Goal: Check status: Check status

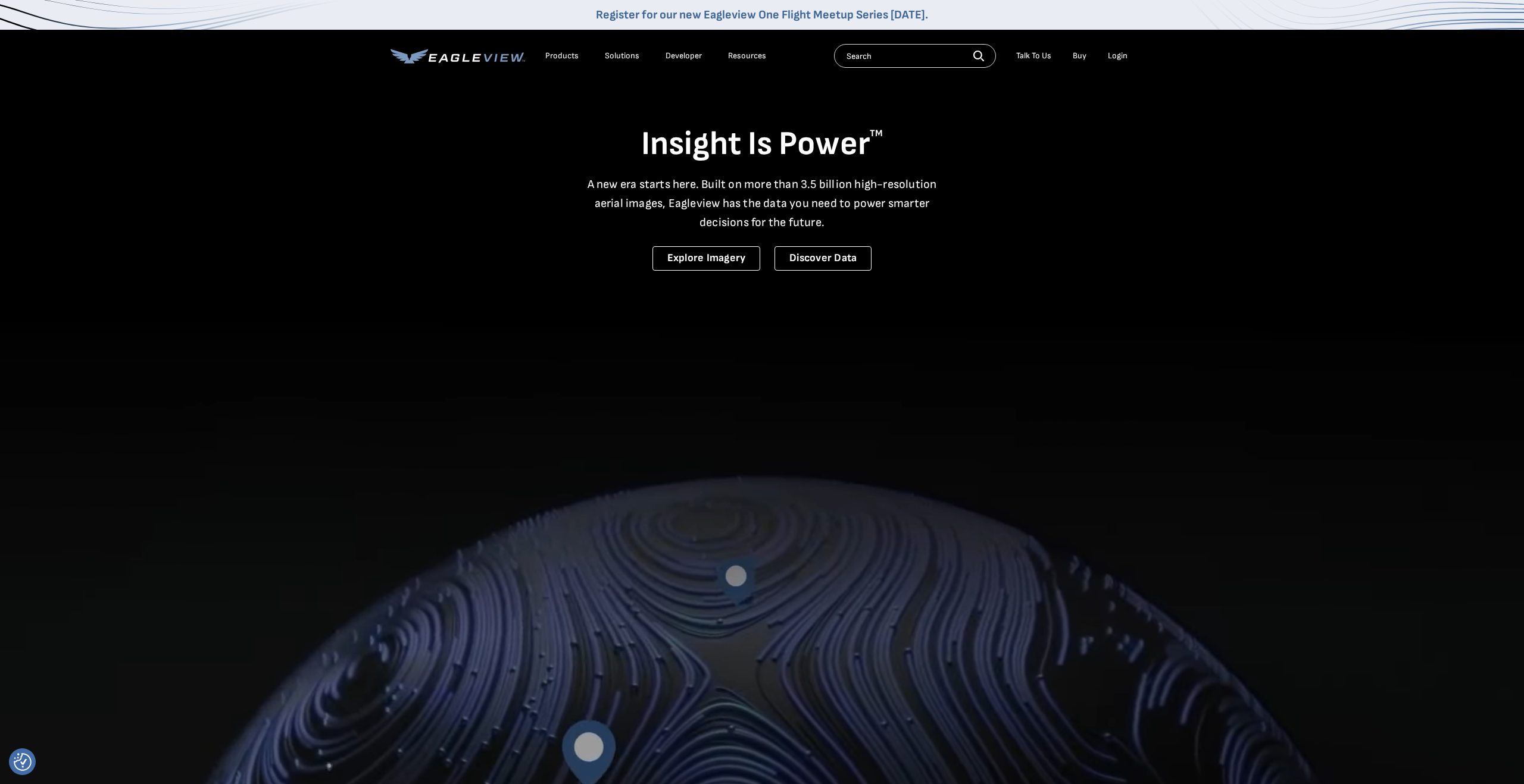
click at [1122, 53] on div "Login" at bounding box center [1117, 55] width 20 height 10
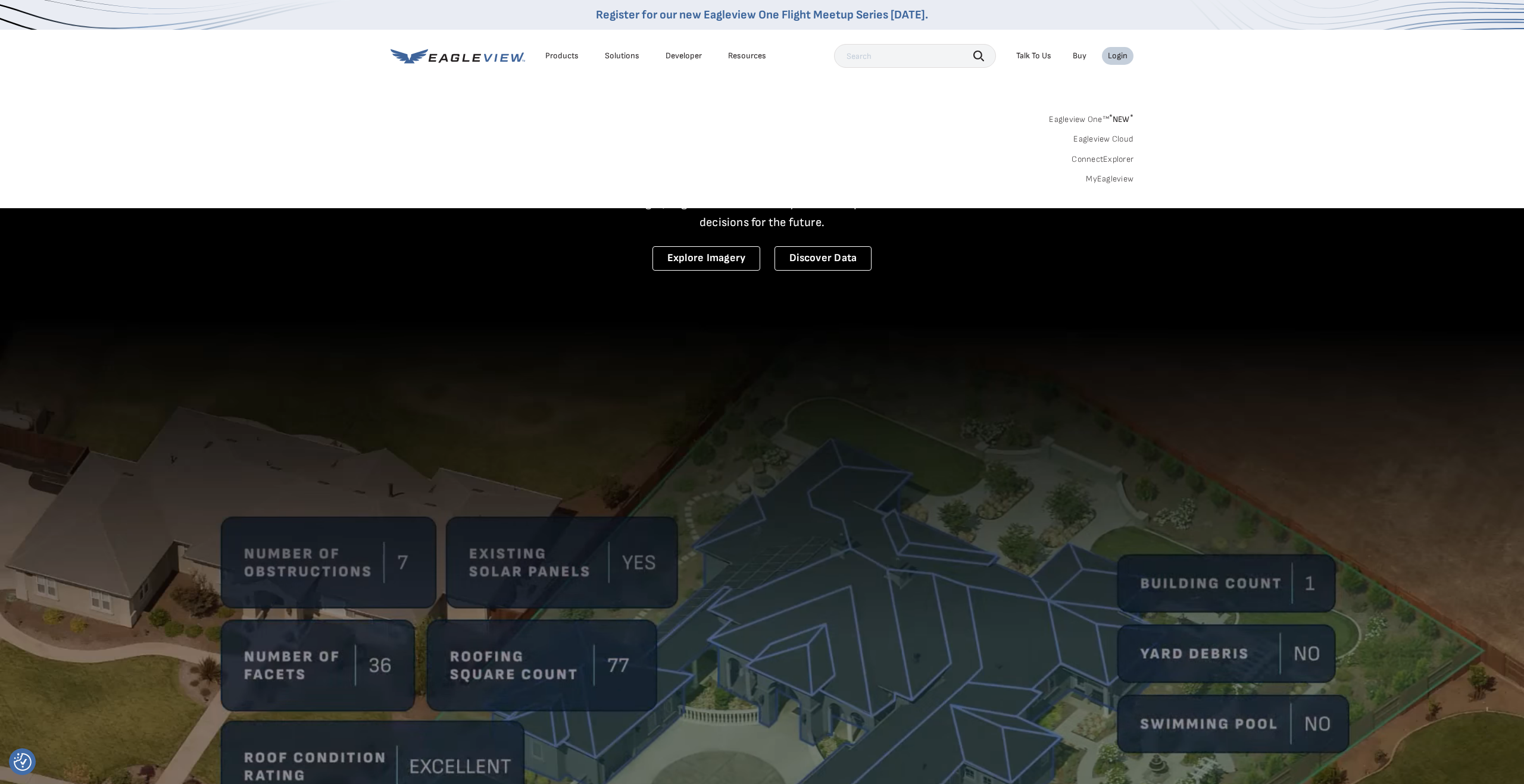
click at [1098, 182] on link "MyEagleview" at bounding box center [1109, 179] width 48 height 10
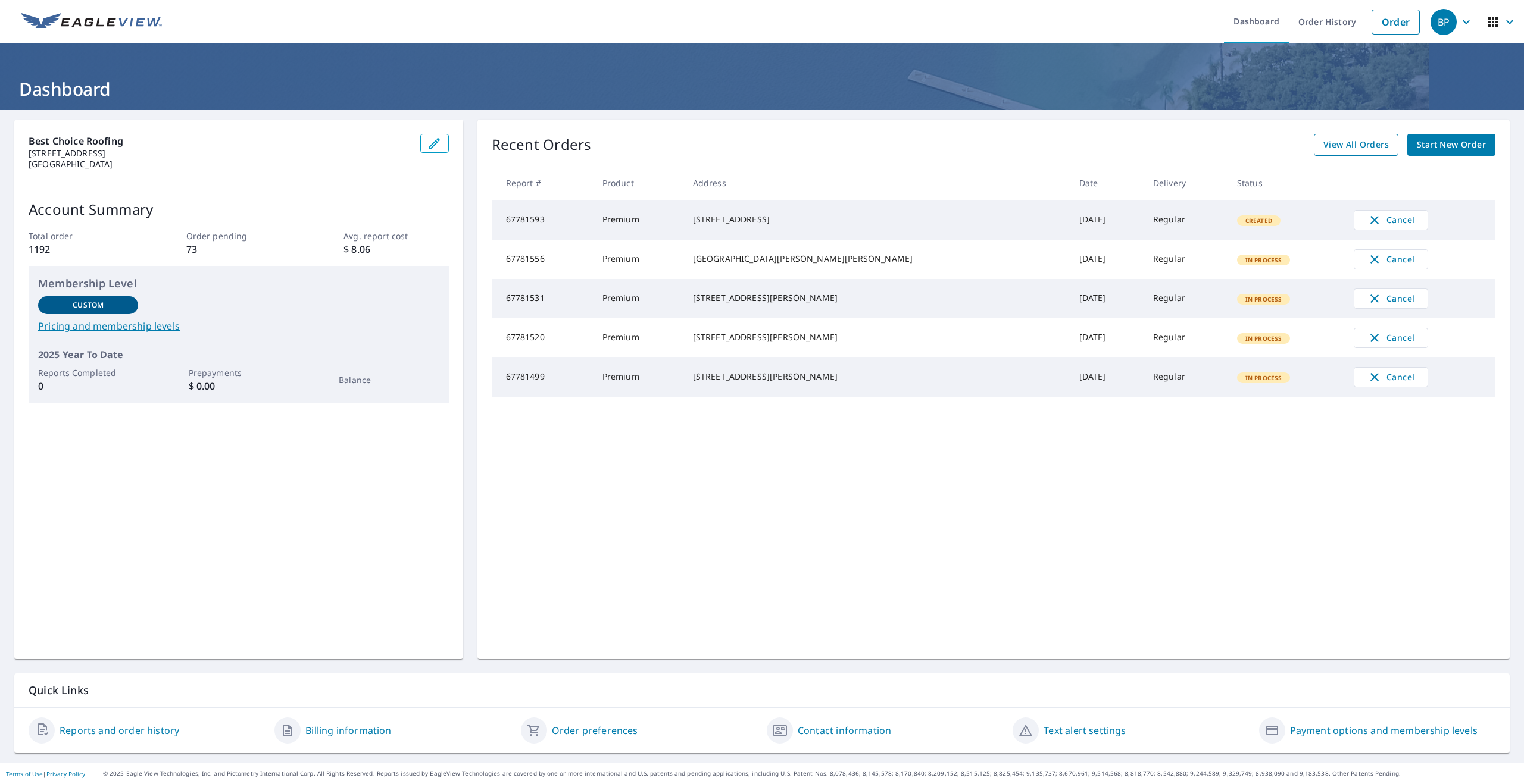
click at [1331, 142] on span "View All Orders" at bounding box center [1356, 145] width 66 height 15
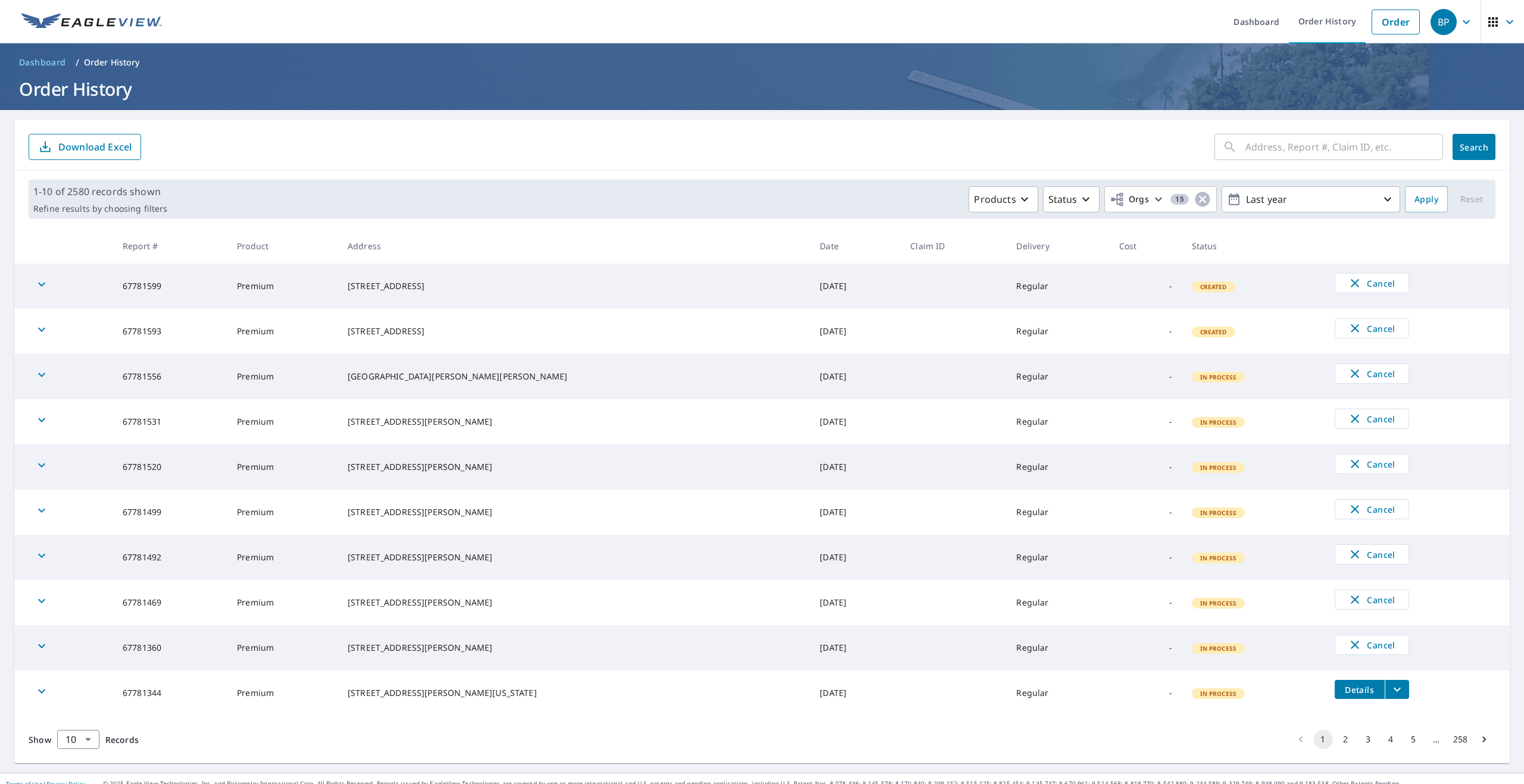
click at [1292, 151] on input "text" at bounding box center [1344, 146] width 198 height 33
paste input "600 Newbern Rd"
type input "600 Newbern Rd"
click button "Search" at bounding box center [1474, 147] width 43 height 27
